Goal: Information Seeking & Learning: Compare options

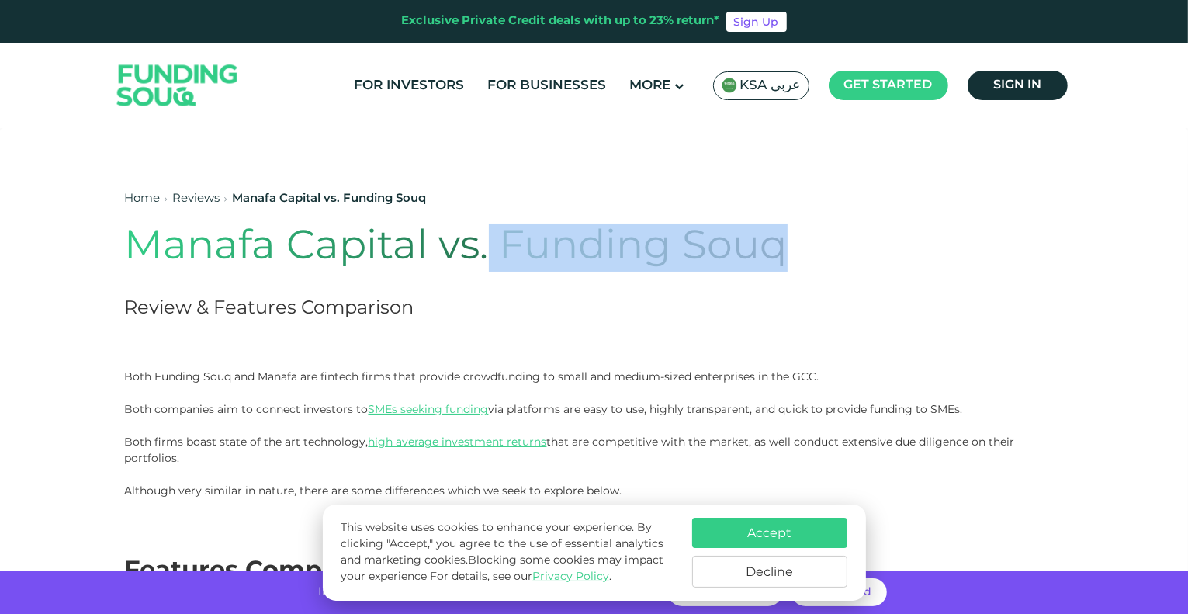
drag, startPoint x: 484, startPoint y: 244, endPoint x: 798, endPoint y: 229, distance: 314.6
click at [798, 229] on h1 "Manafa Capital vs. Funding Souq" at bounding box center [500, 247] width 751 height 48
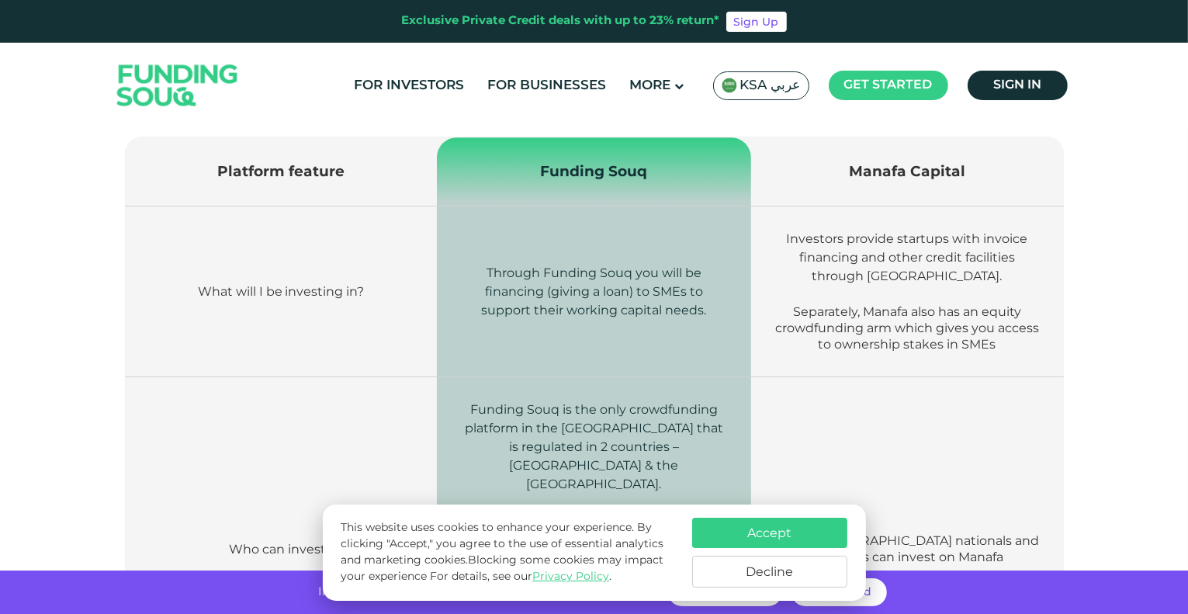
scroll to position [563, 0]
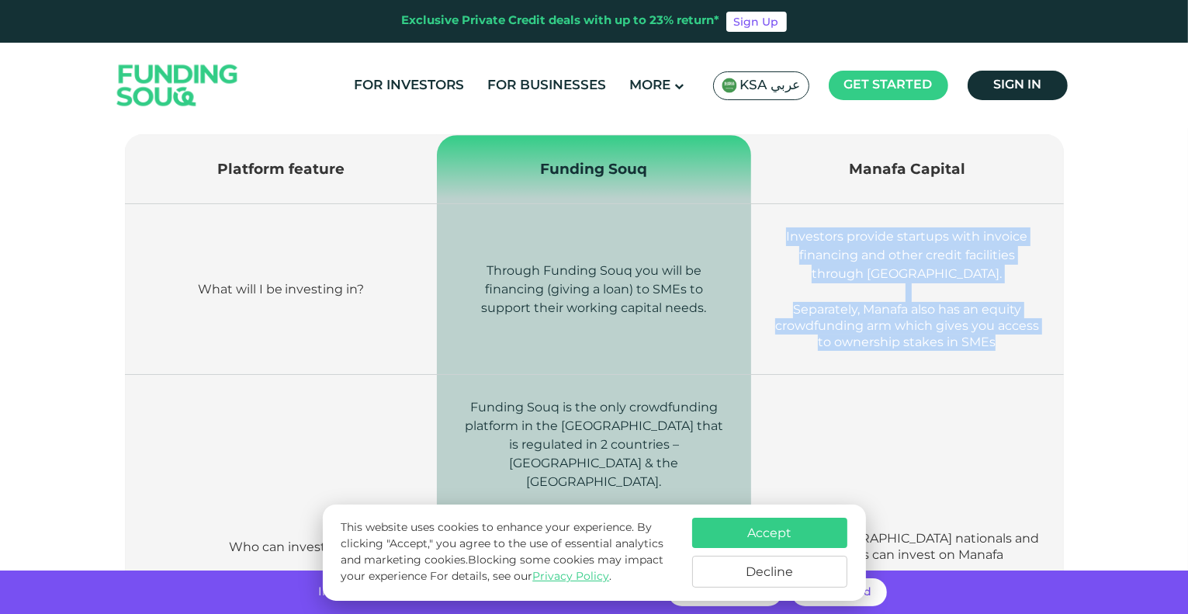
drag, startPoint x: 772, startPoint y: 233, endPoint x: 1018, endPoint y: 353, distance: 273.8
click at [1018, 353] on td "Investors provide startups with invoice financing and other credit facilities t…" at bounding box center [907, 289] width 312 height 171
drag, startPoint x: 1018, startPoint y: 353, endPoint x: 776, endPoint y: 242, distance: 266.3
click at [776, 242] on td "Investors provide startups with invoice financing and other credit facilities t…" at bounding box center [907, 289] width 312 height 171
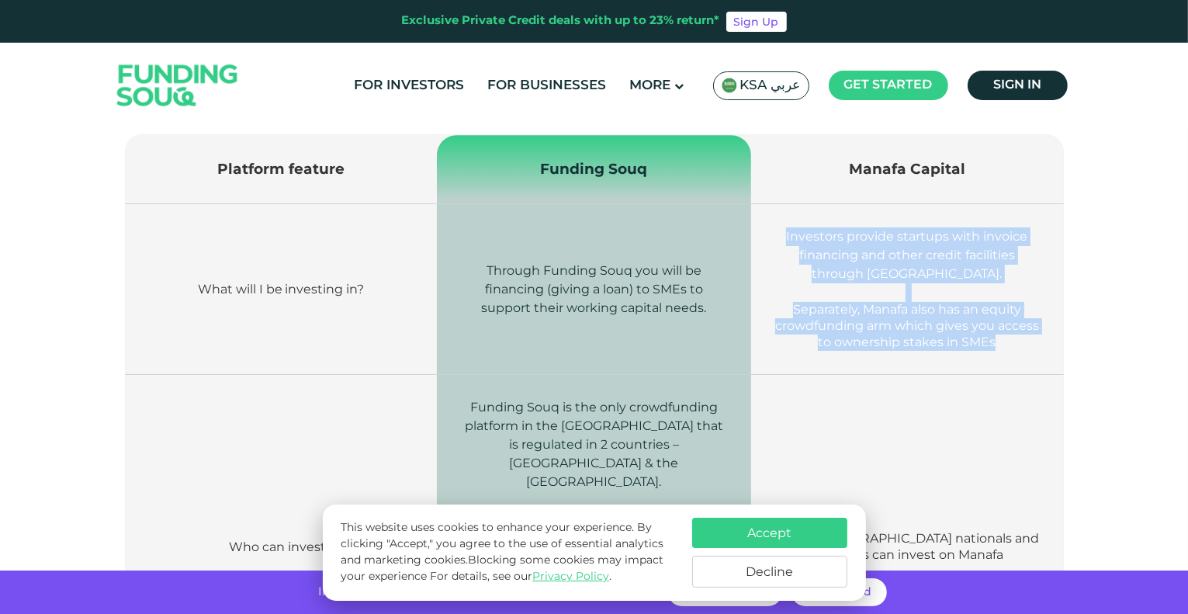
click at [776, 242] on p "Investors provide startups with invoice financing and other credit facilities t…" at bounding box center [906, 255] width 265 height 56
drag, startPoint x: 776, startPoint y: 242, endPoint x: 981, endPoint y: 342, distance: 228.0
click at [981, 342] on td "Investors provide startups with invoice financing and other credit facilities t…" at bounding box center [907, 289] width 312 height 171
click at [981, 342] on span "Separately, Manafa also has an equity crowdfunding arm which gives you access t…" at bounding box center [907, 325] width 264 height 47
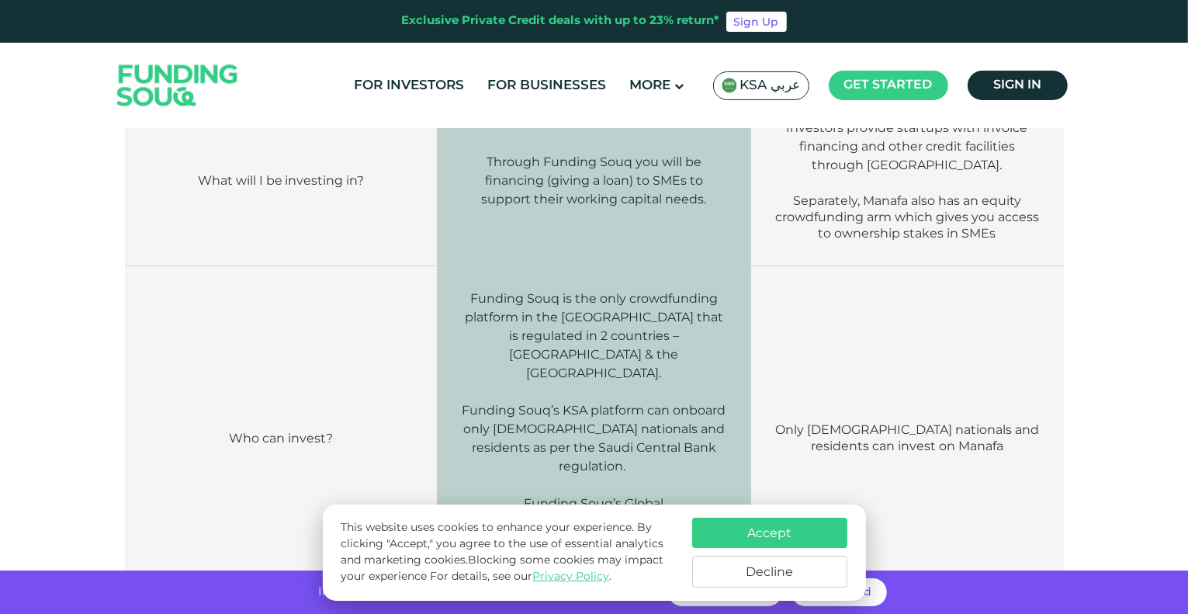
scroll to position [722, 0]
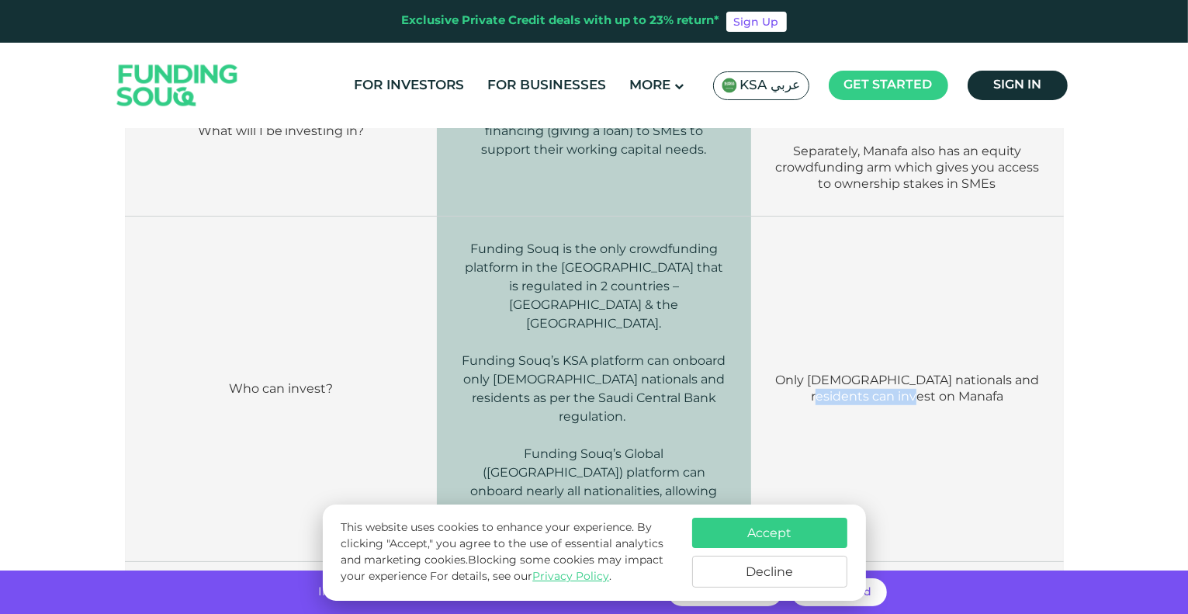
drag, startPoint x: 774, startPoint y: 368, endPoint x: 1029, endPoint y: 373, distance: 254.5
click at [1029, 373] on td "Only [DEMOGRAPHIC_DATA] nationals and residents can invest on Manafa" at bounding box center [907, 388] width 312 height 345
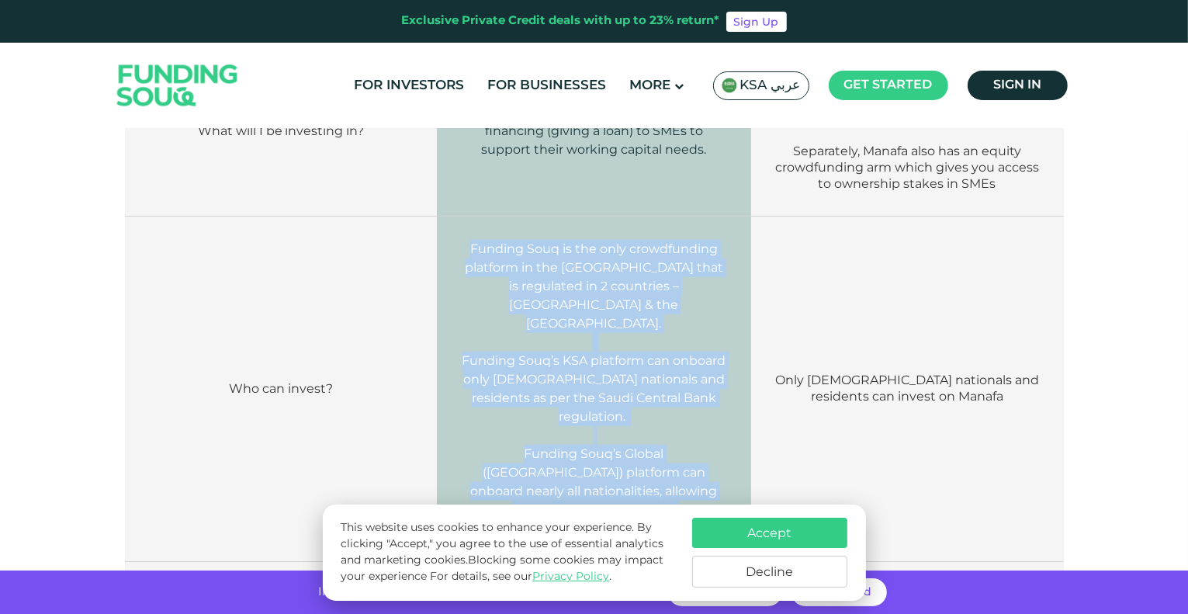
drag, startPoint x: 459, startPoint y: 245, endPoint x: 670, endPoint y: 469, distance: 307.4
click at [670, 469] on td "Funding Souq is the only crowdfunding platform in the [GEOGRAPHIC_DATA] that is…" at bounding box center [594, 388] width 315 height 345
click at [670, 469] on p "Funding Souq’s Global ([GEOGRAPHIC_DATA]) platform can onboard nearly all natio…" at bounding box center [594, 482] width 268 height 112
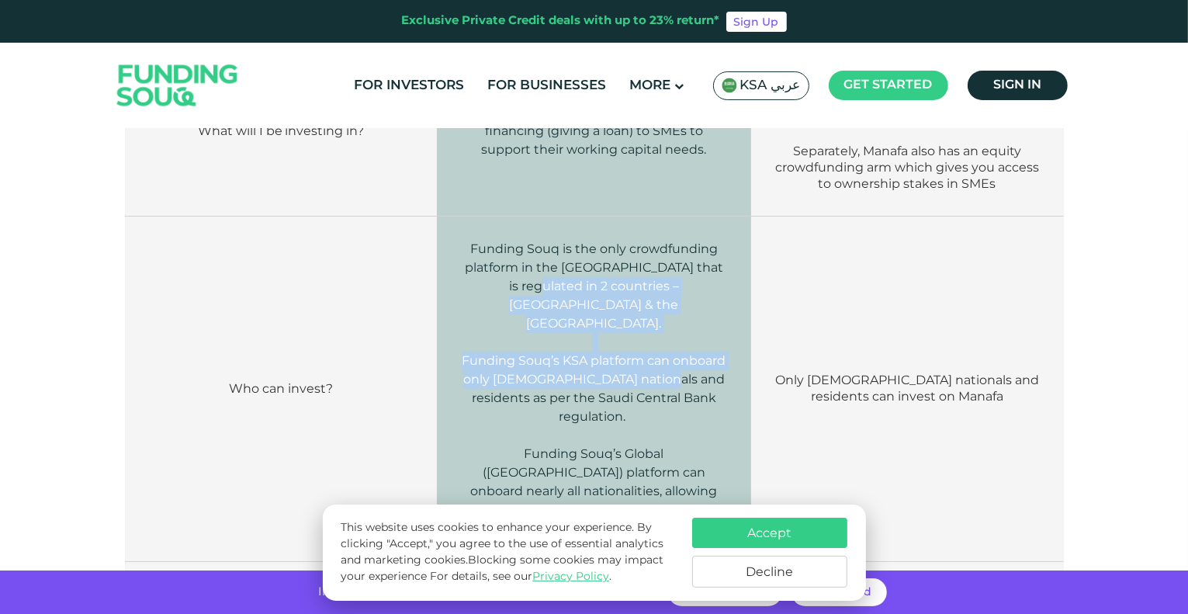
drag, startPoint x: 528, startPoint y: 285, endPoint x: 652, endPoint y: 378, distance: 155.2
click at [652, 378] on td "Funding Souq is the only crowdfunding platform in the [GEOGRAPHIC_DATA] that is…" at bounding box center [594, 388] width 315 height 345
click at [652, 378] on span "Funding Souq’s KSA platform can onboard only [DEMOGRAPHIC_DATA] nationals and r…" at bounding box center [594, 388] width 264 height 71
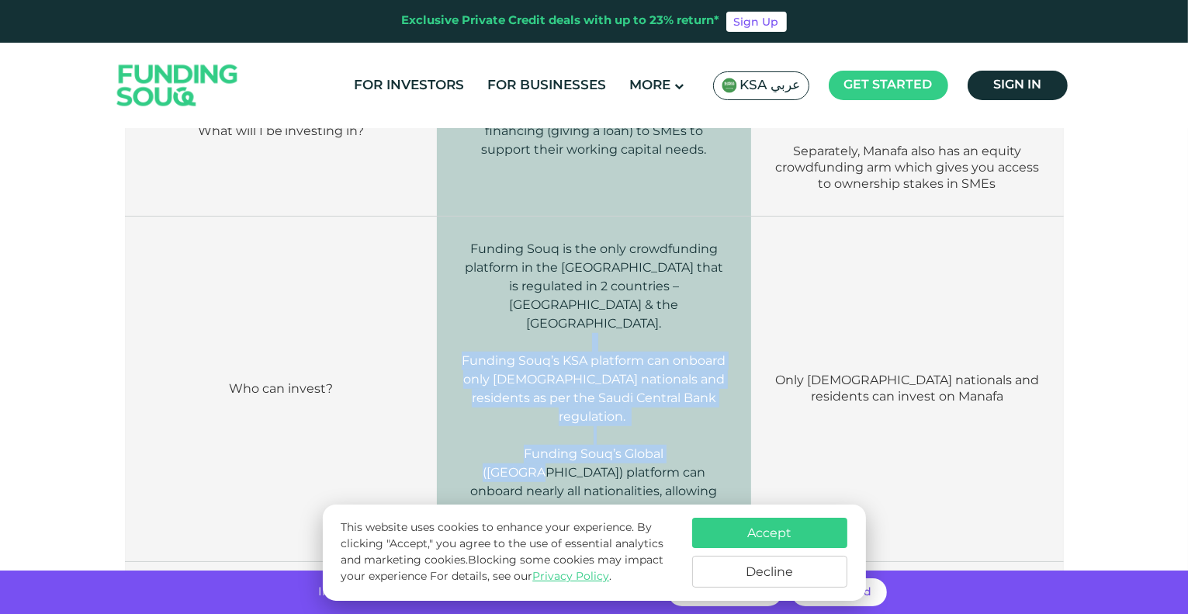
drag, startPoint x: 511, startPoint y: 327, endPoint x: 657, endPoint y: 424, distance: 176.2
click at [657, 424] on td "Funding Souq is the only crowdfunding platform in the [GEOGRAPHIC_DATA] that is…" at bounding box center [594, 388] width 315 height 345
click at [657, 426] on p "Funding Souq’s Global ([GEOGRAPHIC_DATA]) platform can onboard nearly all natio…" at bounding box center [594, 482] width 268 height 112
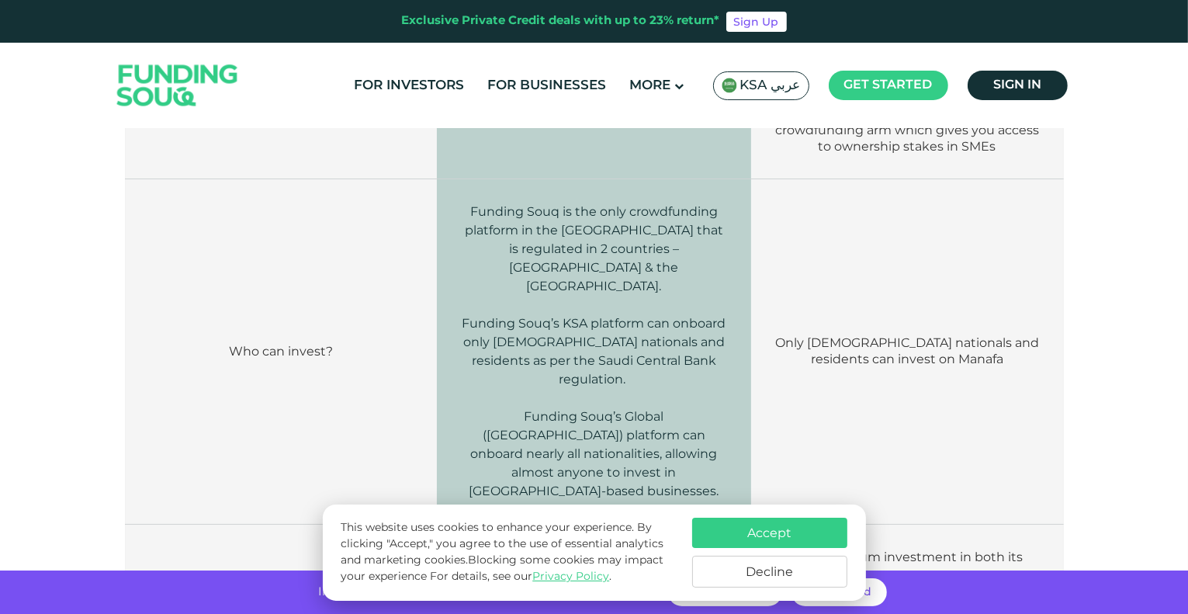
scroll to position [760, 0]
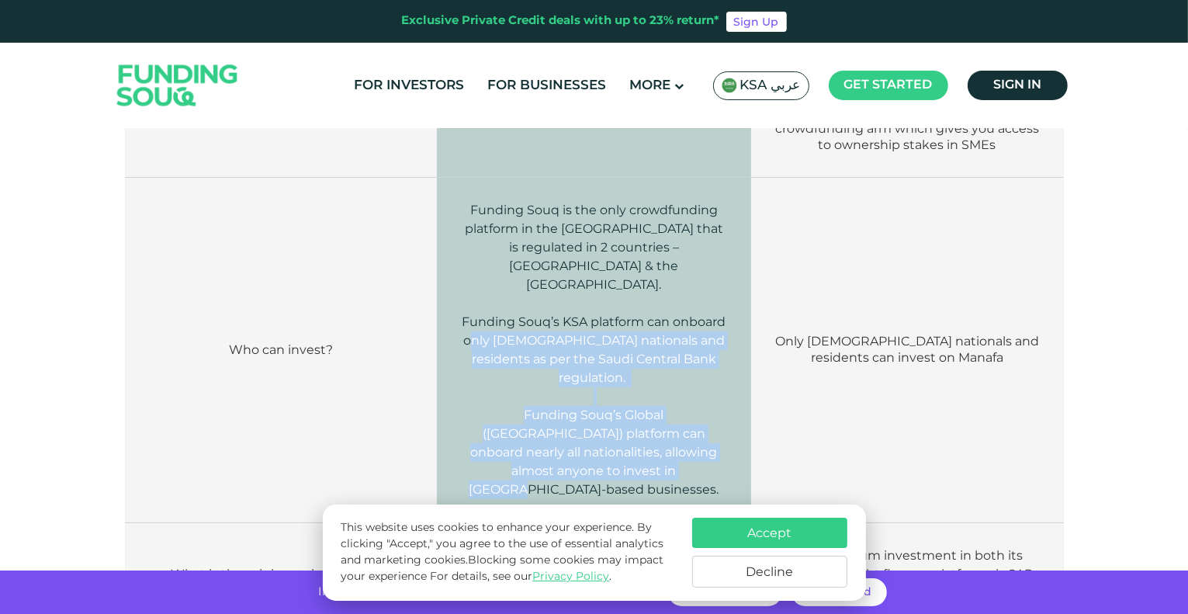
drag, startPoint x: 472, startPoint y: 327, endPoint x: 675, endPoint y: 441, distance: 232.7
click at [675, 441] on td "Funding Souq is the only crowdfunding platform in the [GEOGRAPHIC_DATA] that is…" at bounding box center [594, 350] width 315 height 345
click at [675, 441] on p "Funding Souq’s Global ([GEOGRAPHIC_DATA]) platform can onboard nearly all natio…" at bounding box center [594, 443] width 268 height 112
drag, startPoint x: 675, startPoint y: 441, endPoint x: 459, endPoint y: 306, distance: 254.5
click at [459, 306] on td "Funding Souq is the only crowdfunding platform in the [GEOGRAPHIC_DATA] that is…" at bounding box center [594, 350] width 315 height 345
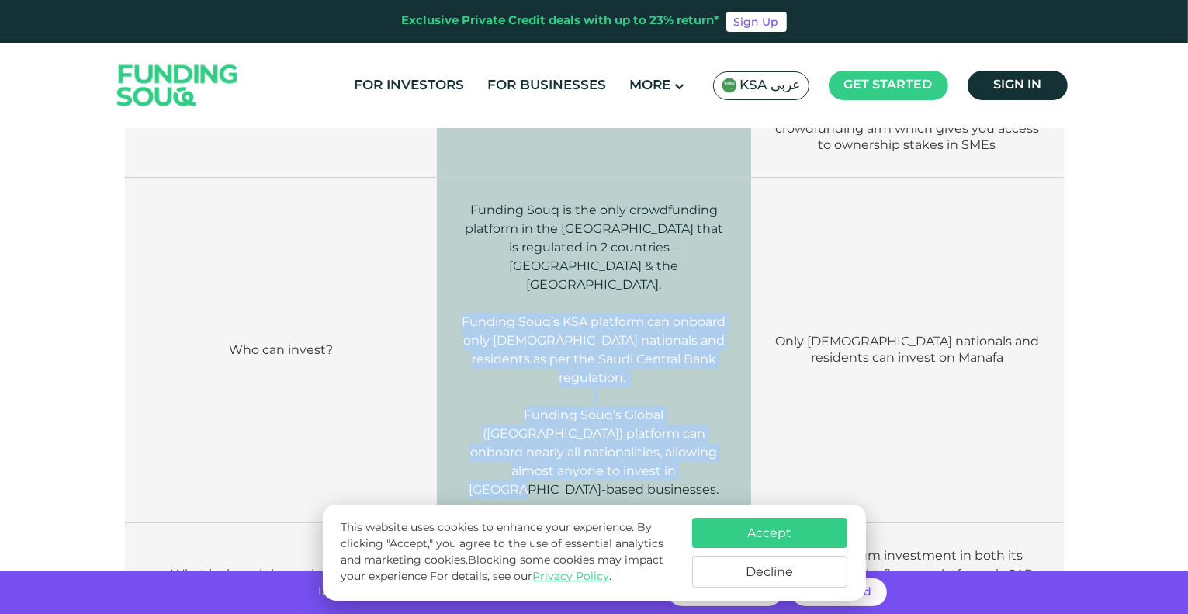
click at [460, 313] on p "Funding Souq’s KSA platform can onboard only [DEMOGRAPHIC_DATA] nationals and r…" at bounding box center [594, 350] width 268 height 74
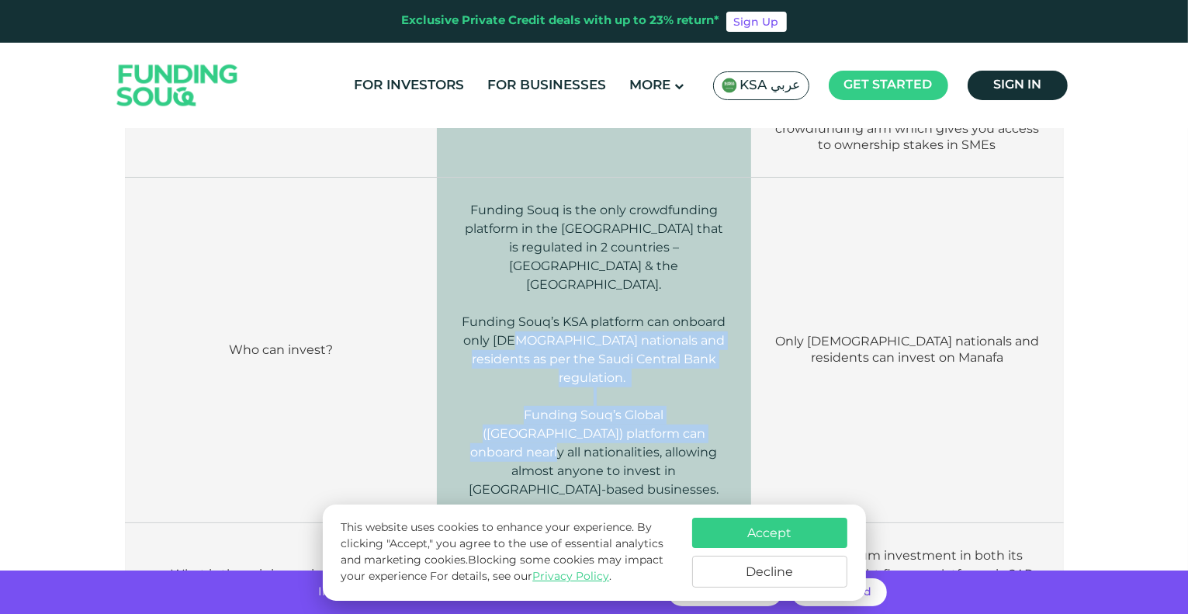
drag, startPoint x: 518, startPoint y: 321, endPoint x: 636, endPoint y: 396, distance: 139.9
click at [636, 396] on td "Funding Souq is the only crowdfunding platform in the [GEOGRAPHIC_DATA] that is…" at bounding box center [594, 350] width 315 height 345
click at [636, 407] on span "Funding Souq’s Global ([GEOGRAPHIC_DATA]) platform can onboard nearly all natio…" at bounding box center [594, 451] width 250 height 89
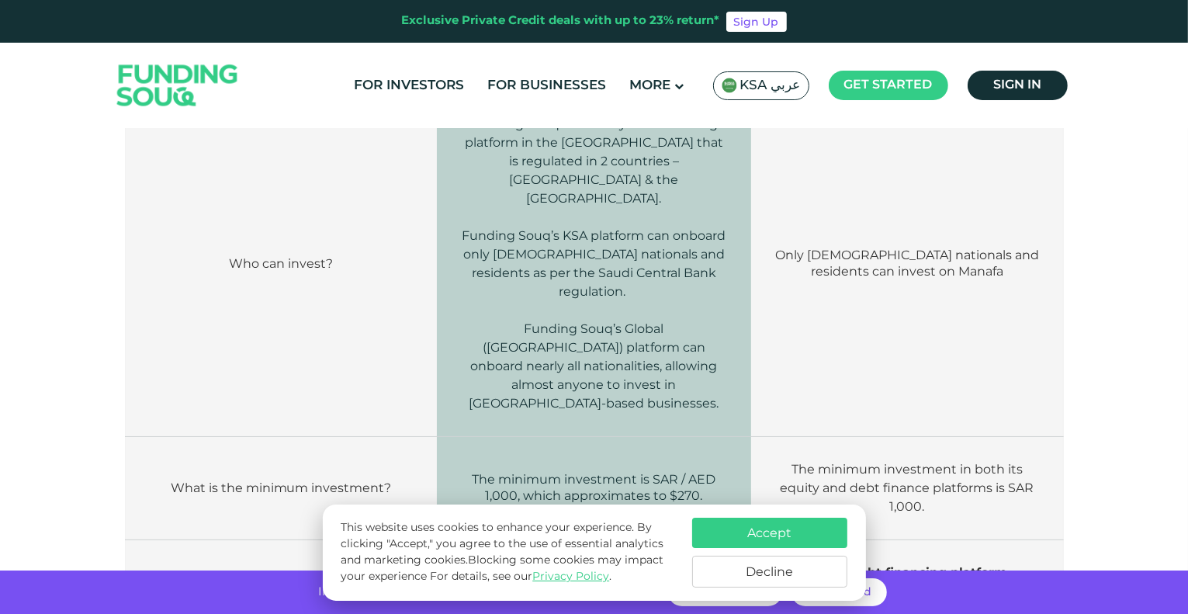
scroll to position [847, 0]
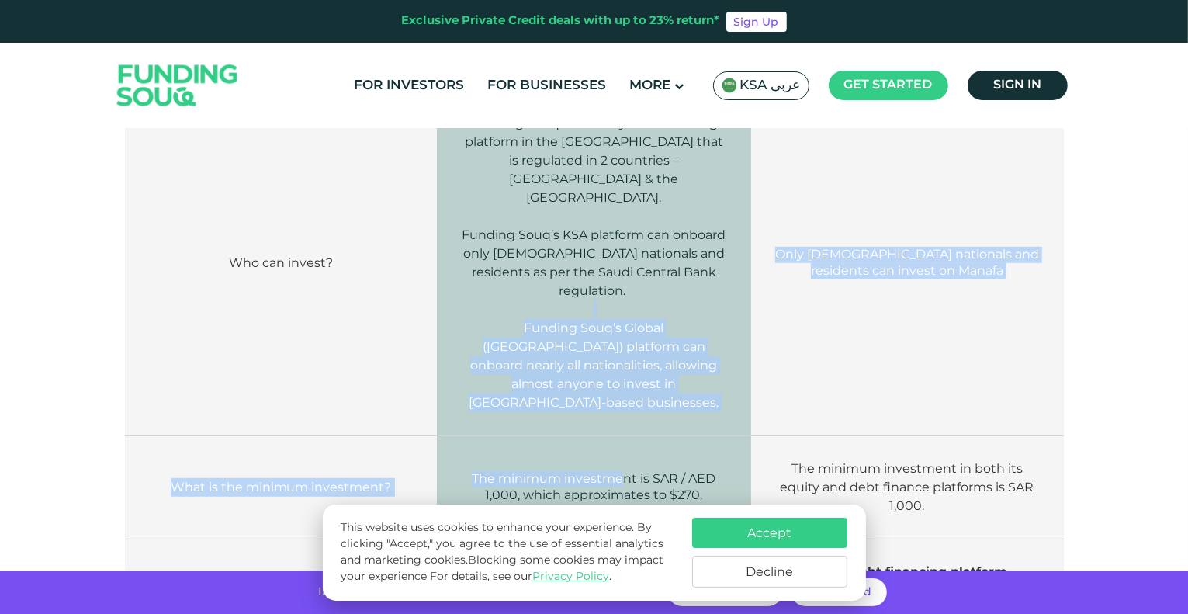
drag, startPoint x: 451, startPoint y: 275, endPoint x: 621, endPoint y: 410, distance: 218.1
click at [621, 436] on td "The minimum investment is SAR / AED 1,000, which approximates to $270." at bounding box center [594, 487] width 315 height 103
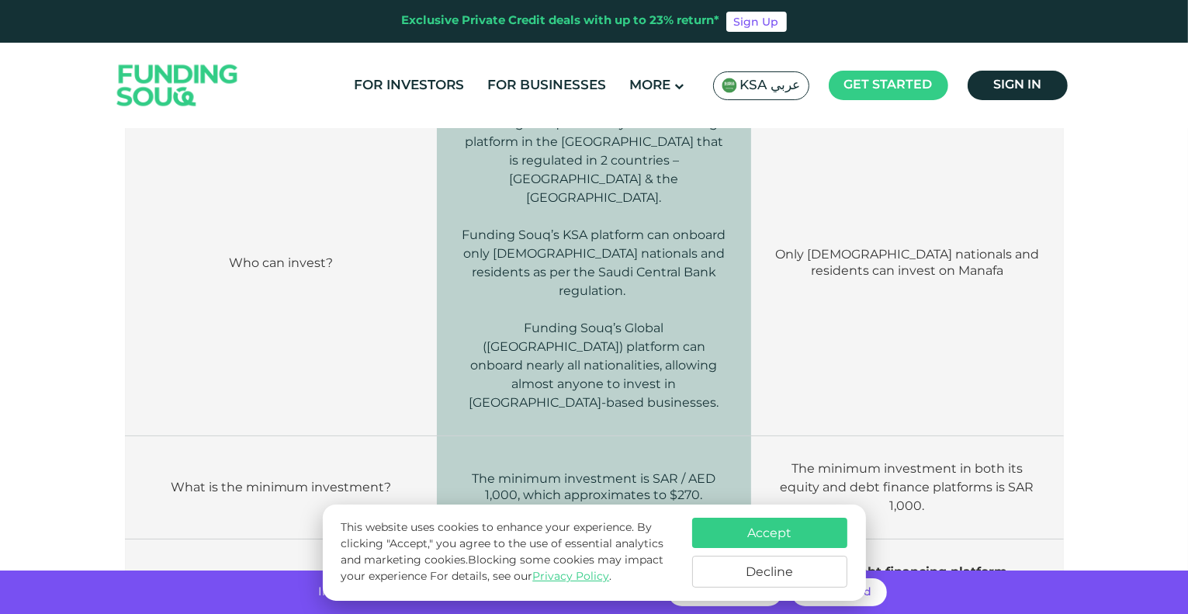
scroll to position [965, 0]
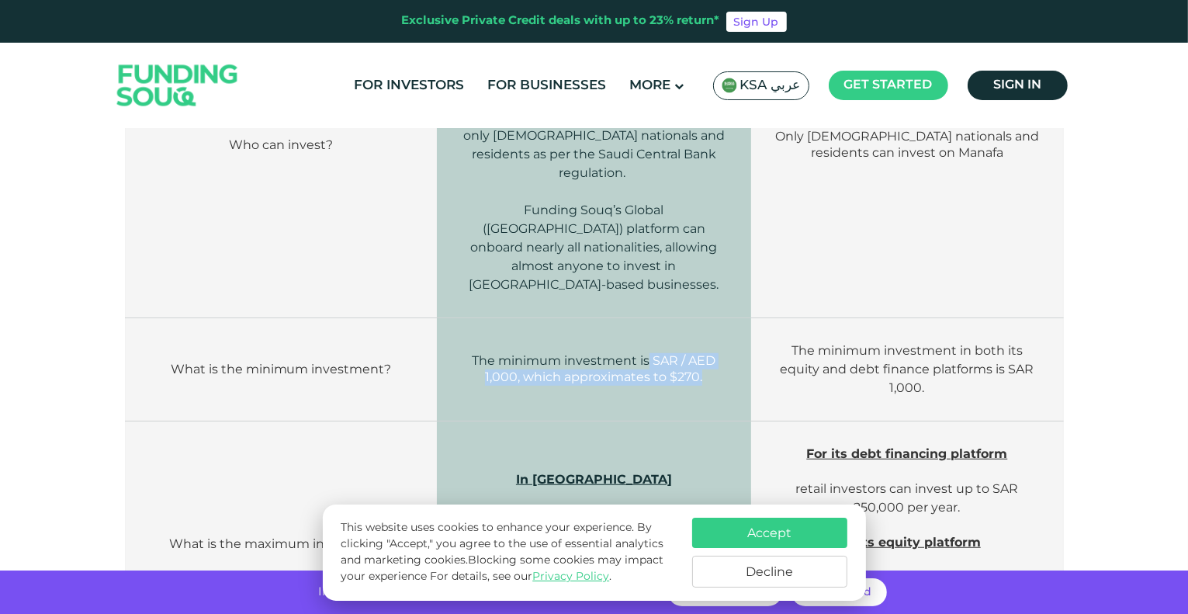
drag, startPoint x: 646, startPoint y: 306, endPoint x: 737, endPoint y: 362, distance: 107.7
click at [737, 362] on td "The minimum investment is SAR / AED 1,000, which approximates to $270." at bounding box center [594, 369] width 315 height 103
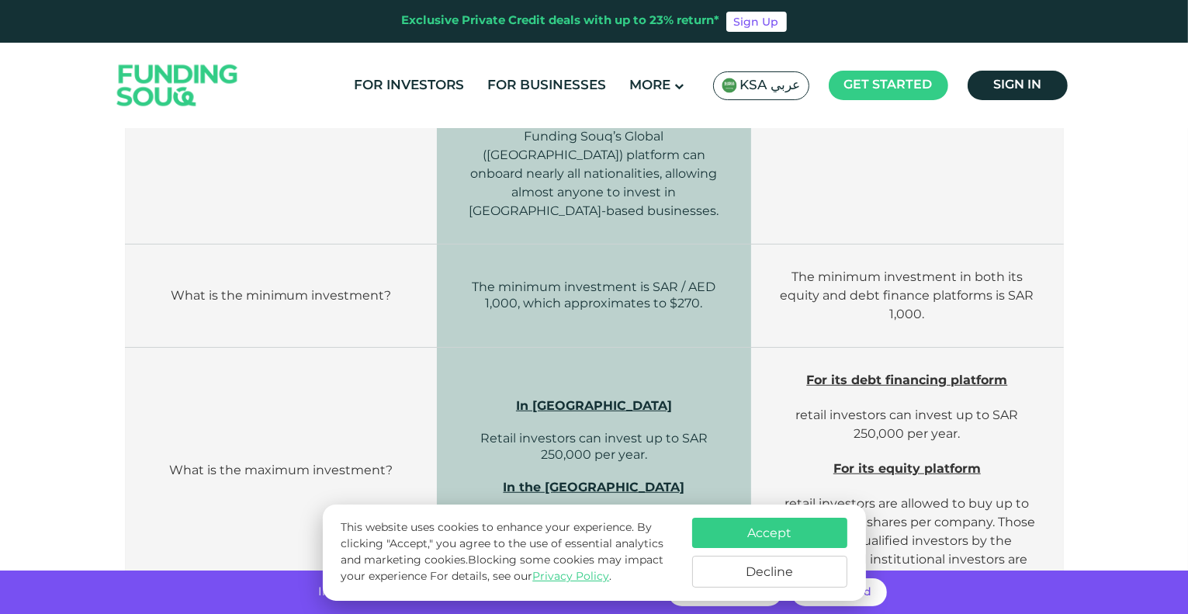
scroll to position [1133, 0]
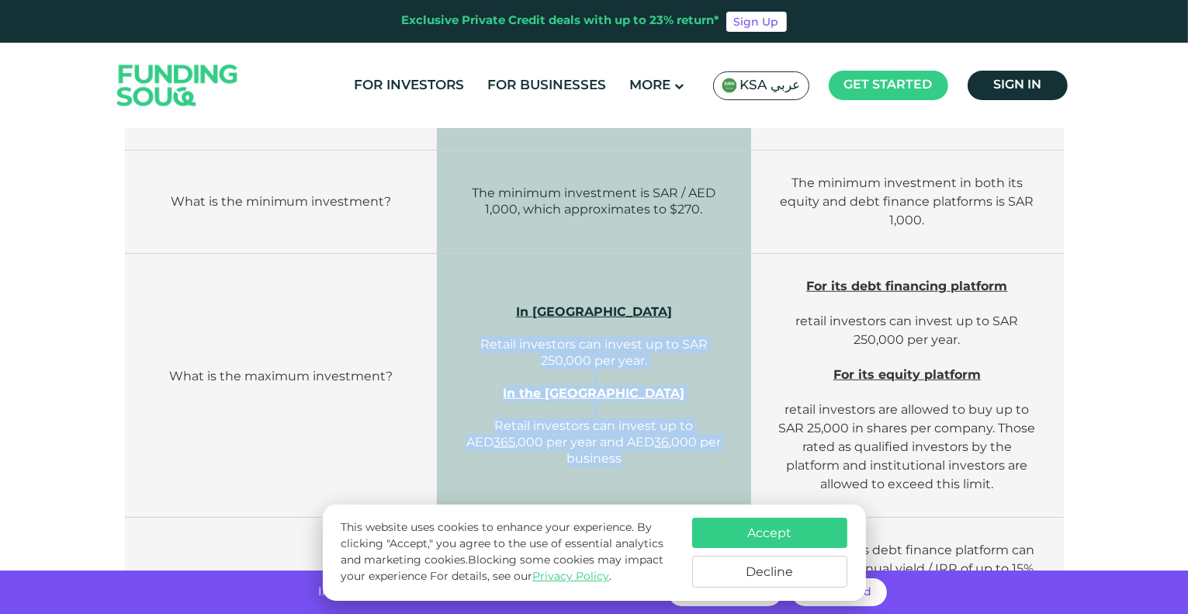
drag, startPoint x: 476, startPoint y: 294, endPoint x: 642, endPoint y: 434, distance: 217.0
click at [642, 434] on td "In [GEOGRAPHIC_DATA] Retail investors can invest up to SAR 250,000 per year. In…" at bounding box center [594, 386] width 315 height 264
drag, startPoint x: 642, startPoint y: 434, endPoint x: 476, endPoint y: 233, distance: 260.7
click at [476, 254] on td "In [GEOGRAPHIC_DATA] Retail investors can invest up to SAR 250,000 per year. In…" at bounding box center [594, 386] width 315 height 264
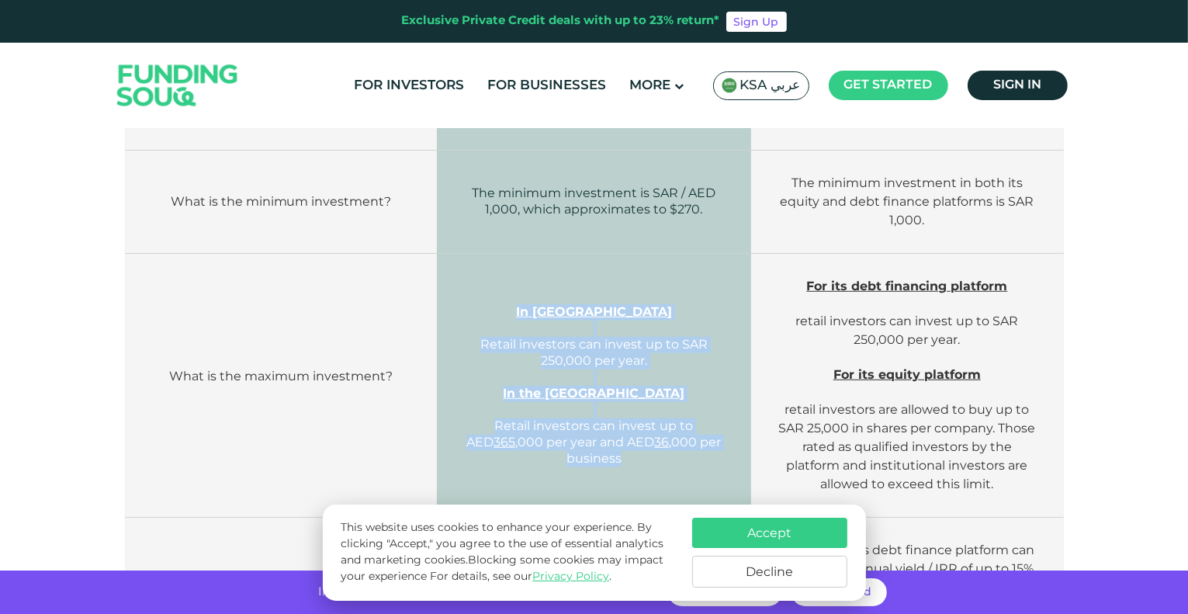
click at [476, 254] on td "In [GEOGRAPHIC_DATA] Retail investors can invest up to SAR 250,000 per year. In…" at bounding box center [594, 386] width 315 height 264
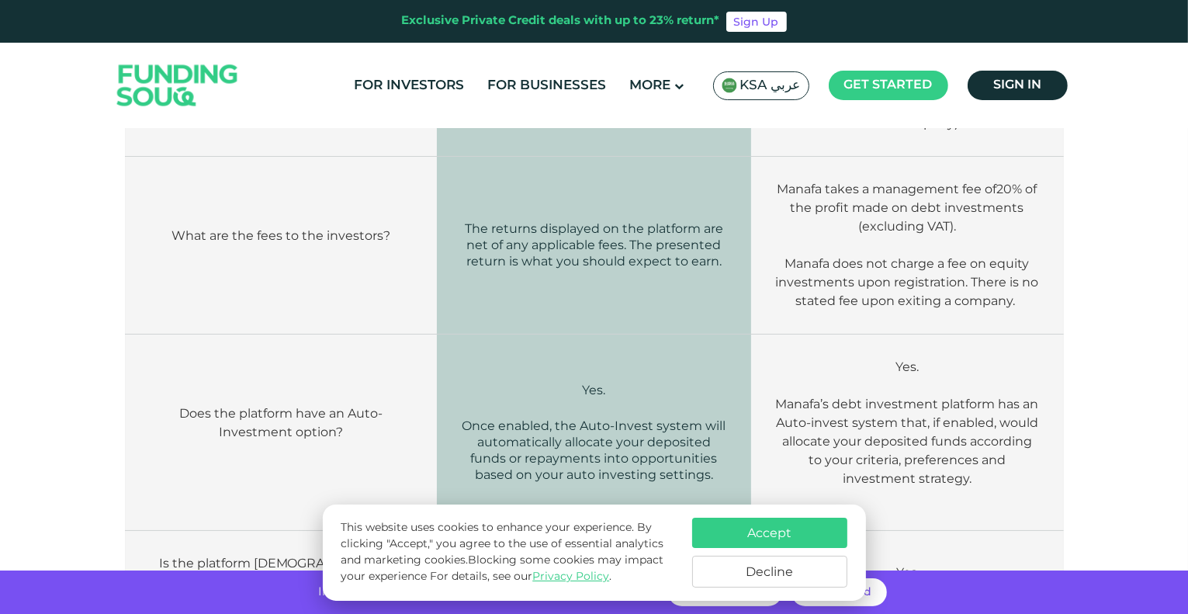
scroll to position [1868, 0]
click at [779, 585] on button "Decline" at bounding box center [769, 572] width 155 height 32
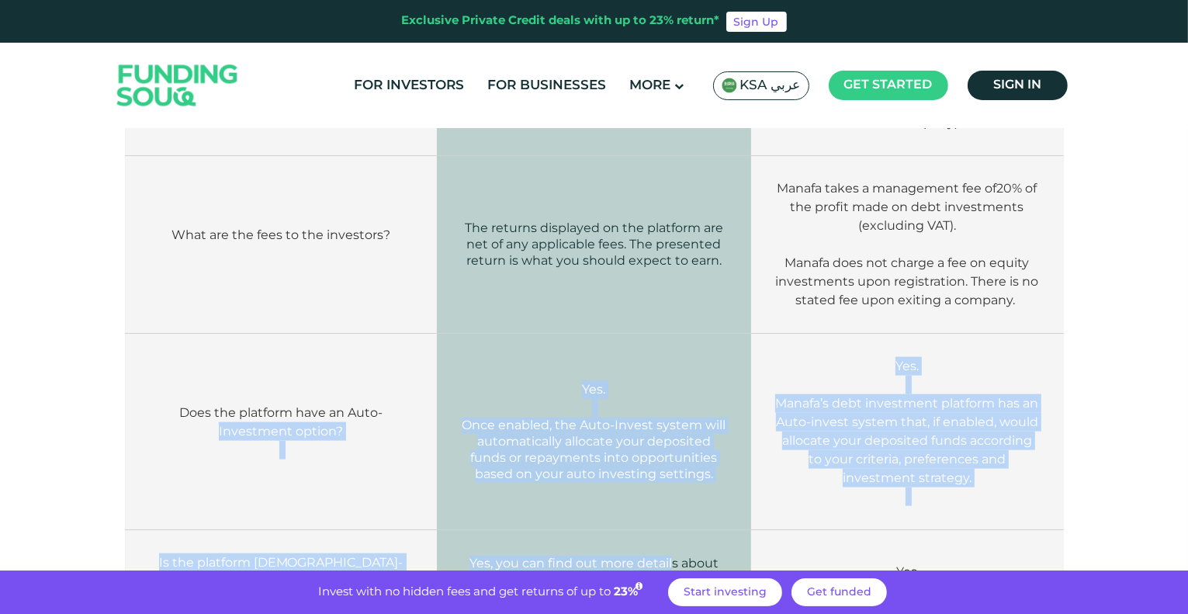
drag, startPoint x: 431, startPoint y: 317, endPoint x: 675, endPoint y: 502, distance: 306.2
click at [675, 556] on span "Yes, you can find out more details about our Shariah Certficate" at bounding box center [593, 571] width 249 height 31
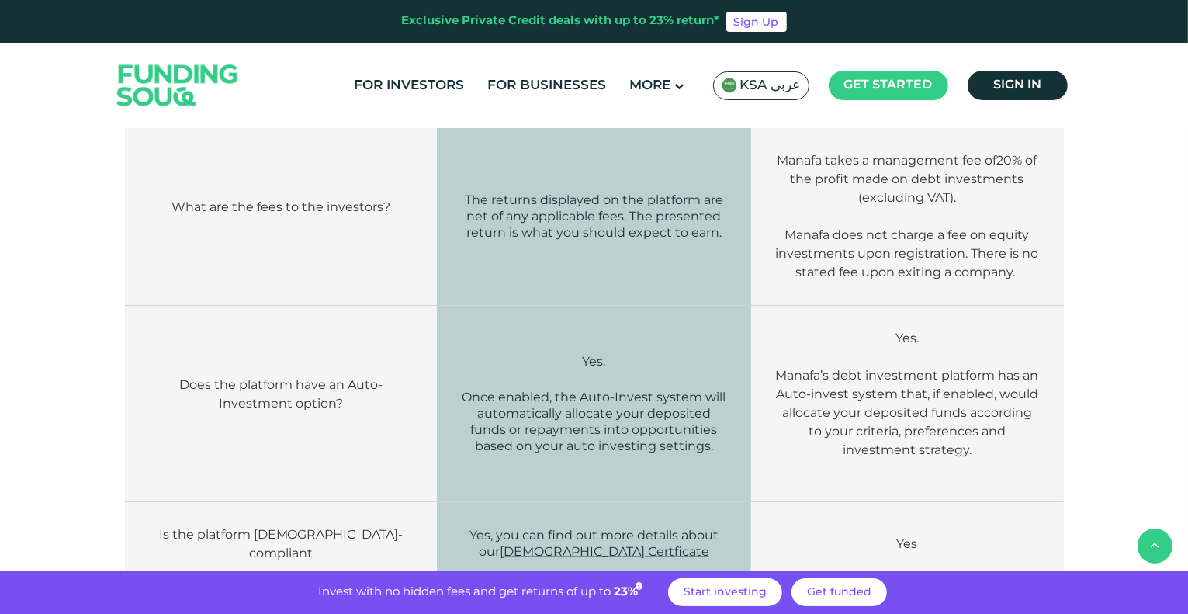
scroll to position [1893, 0]
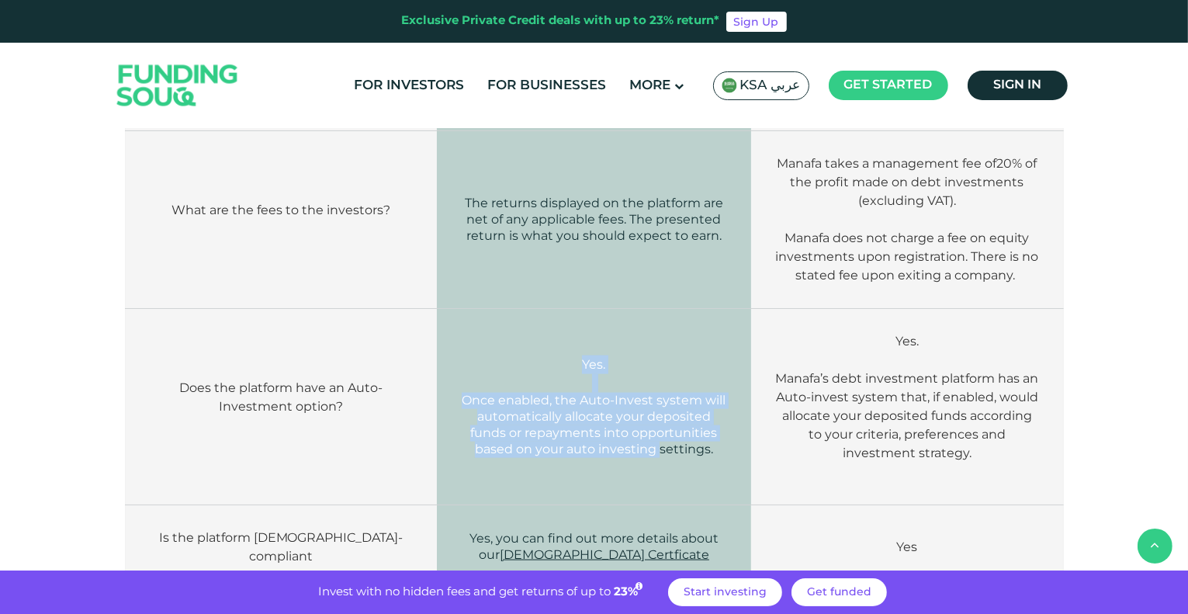
drag, startPoint x: 534, startPoint y: 307, endPoint x: 663, endPoint y: 428, distance: 176.8
click at [663, 428] on td "Yes. Once enabled, the Auto-Invest system will automatically allocate your depo…" at bounding box center [594, 407] width 315 height 196
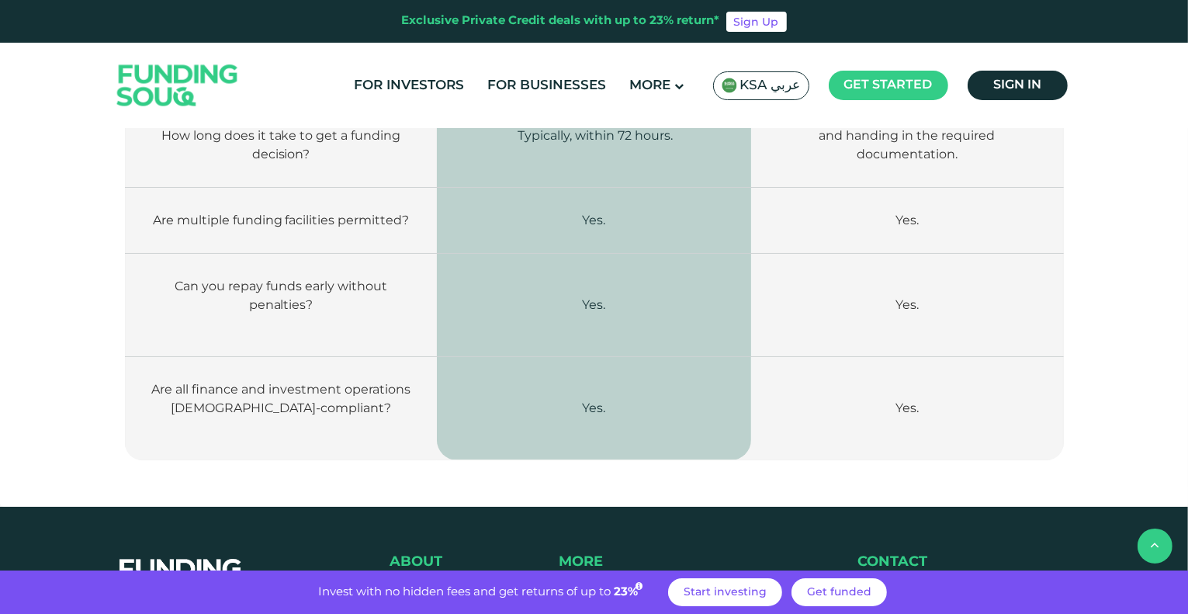
scroll to position [3596, 0]
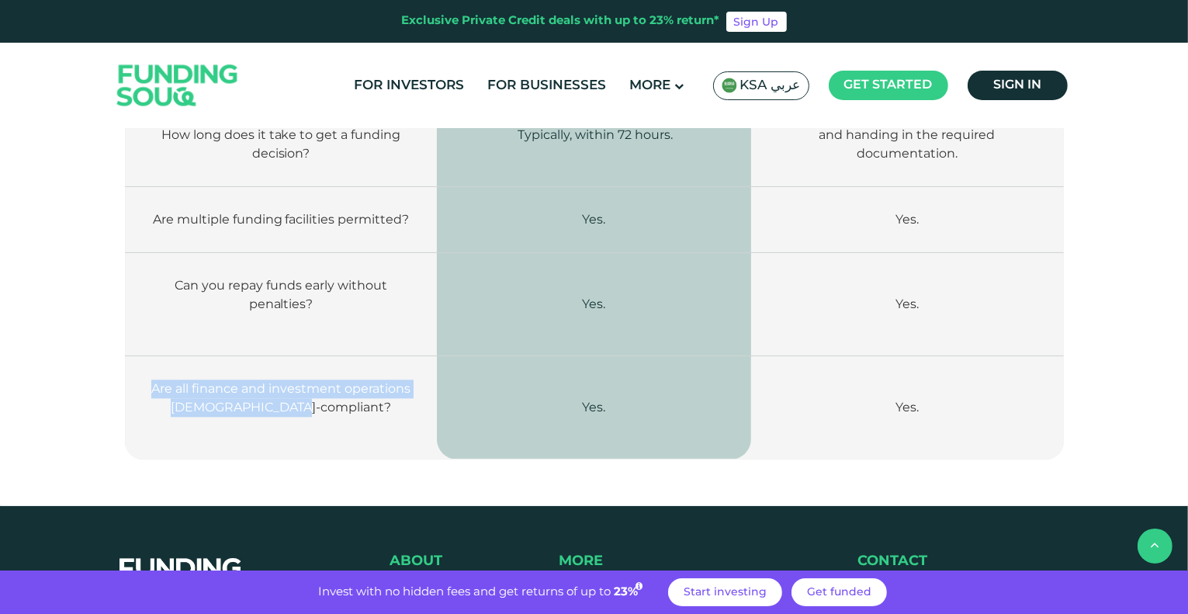
drag, startPoint x: 153, startPoint y: 303, endPoint x: 345, endPoint y: 342, distance: 196.4
click at [345, 356] on td "Are all finance and investment operations [DEMOGRAPHIC_DATA]-compliant?" at bounding box center [281, 407] width 312 height 103
click at [345, 379] on p "Are all finance and investment operations [DEMOGRAPHIC_DATA]-compliant?" at bounding box center [281, 397] width 265 height 37
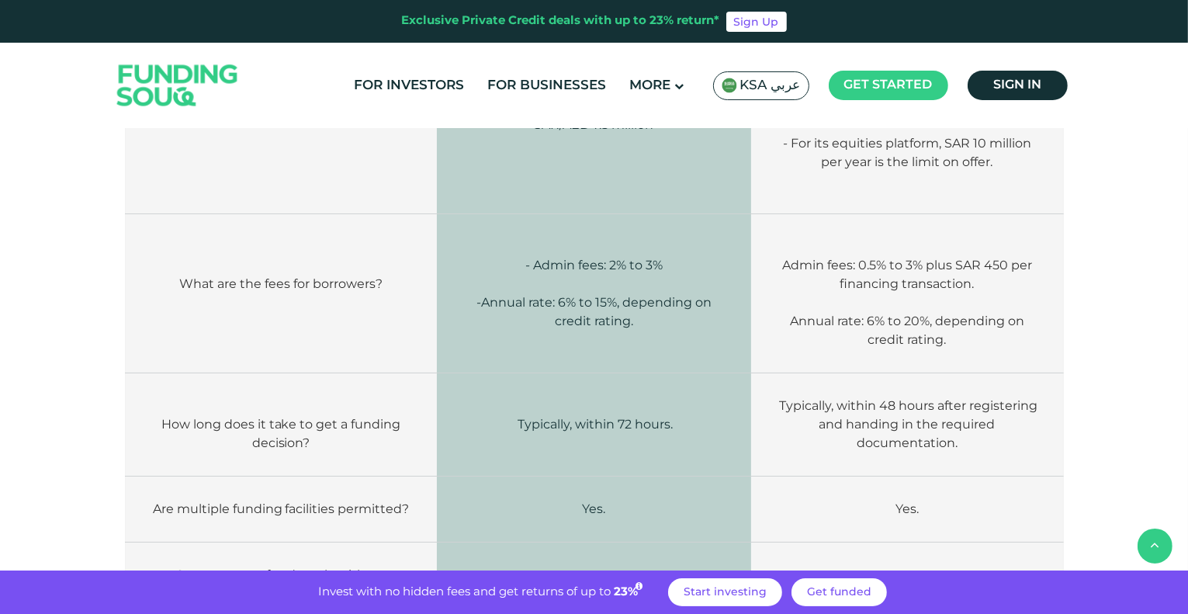
scroll to position [3305, 0]
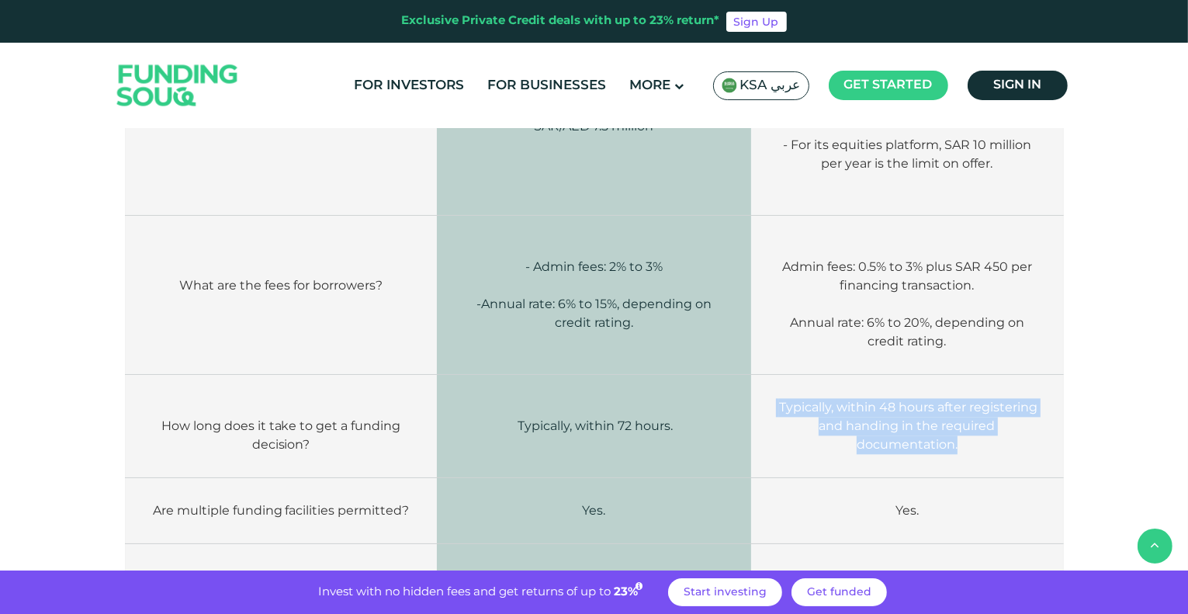
drag, startPoint x: 764, startPoint y: 340, endPoint x: 967, endPoint y: 386, distance: 207.8
click at [967, 386] on td "Typically, within 48 hours after registering and handing in the required docume…" at bounding box center [907, 426] width 312 height 103
click at [967, 398] on p "Typically, within 48 hours after registering and handing in the required docume…" at bounding box center [906, 426] width 265 height 56
drag, startPoint x: 967, startPoint y: 386, endPoint x: 788, endPoint y: 341, distance: 185.0
click at [788, 398] on p "Typically, within 48 hours after registering and handing in the required docume…" at bounding box center [906, 426] width 265 height 56
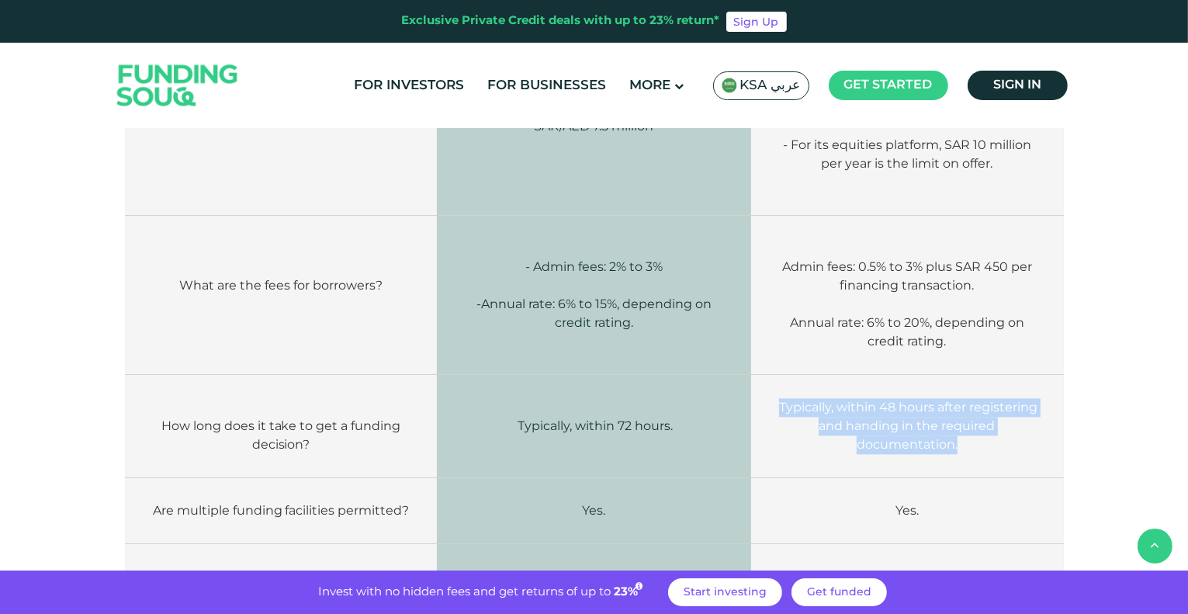
click at [788, 400] on span "Typically, within 48 hours after registering and handing in the required docume…" at bounding box center [908, 426] width 258 height 52
drag, startPoint x: 788, startPoint y: 341, endPoint x: 947, endPoint y: 383, distance: 164.5
click at [947, 400] on span "Typically, within 48 hours after registering and handing in the required docume…" at bounding box center [908, 426] width 258 height 52
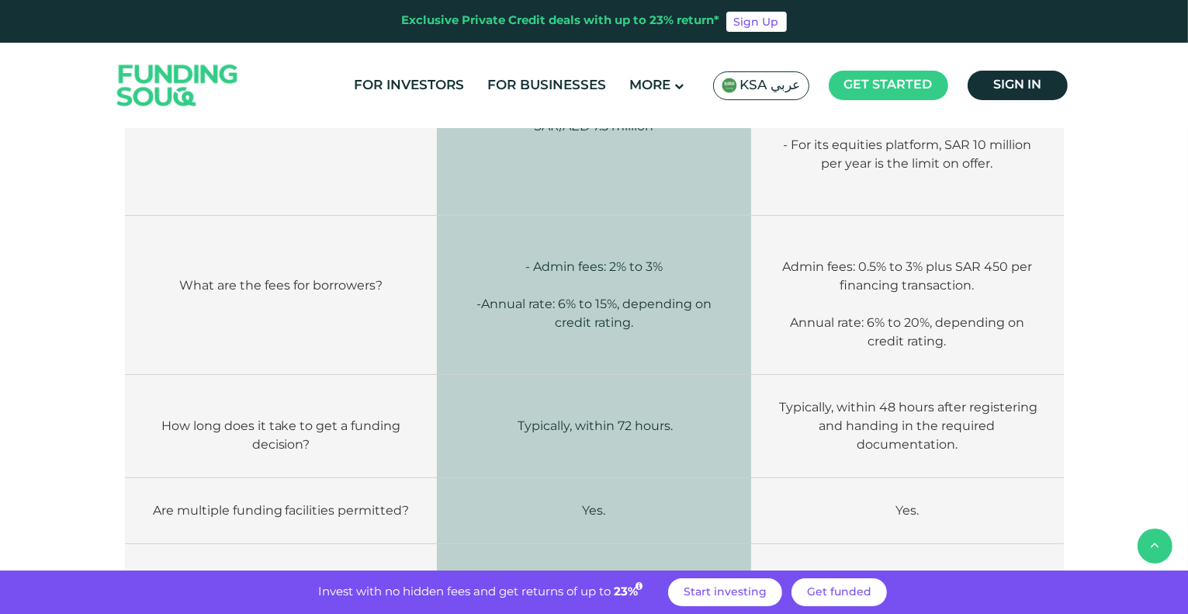
click at [570, 375] on td "Typically, within 72 hours." at bounding box center [594, 426] width 315 height 103
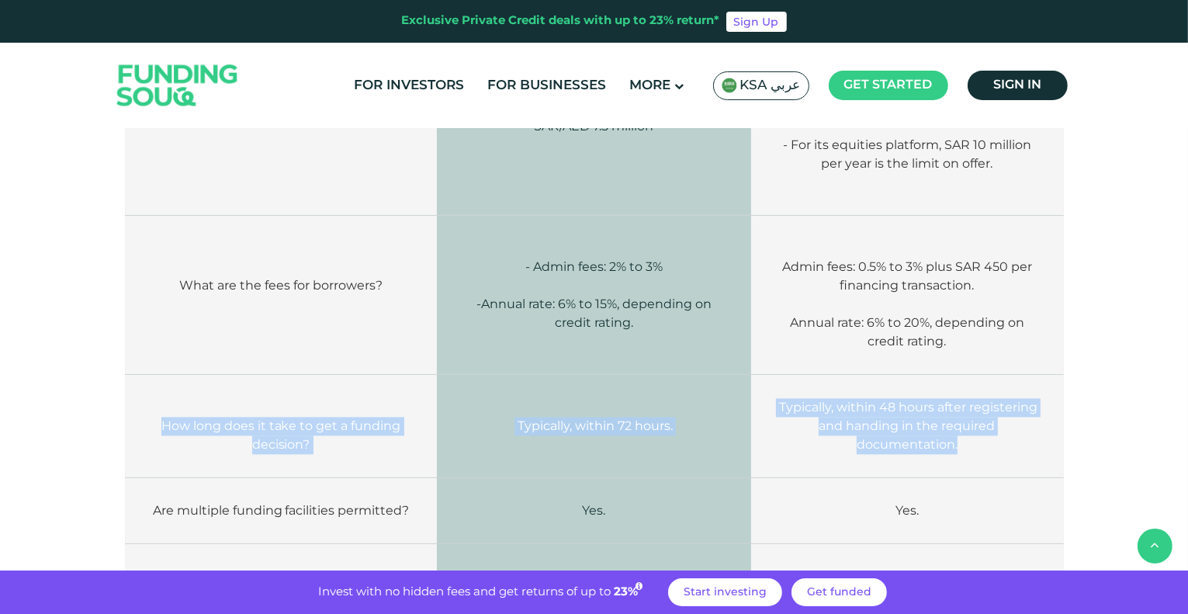
drag, startPoint x: 159, startPoint y: 362, endPoint x: 997, endPoint y: 377, distance: 838.1
click at [997, 377] on tr "How long does it take to get a funding decision? Typically, within 72 hours. Ty…" at bounding box center [594, 426] width 938 height 103
click at [997, 398] on p "Typically, within 48 hours after registering and handing in the required docume…" at bounding box center [906, 426] width 265 height 56
